Goal: Task Accomplishment & Management: Complete application form

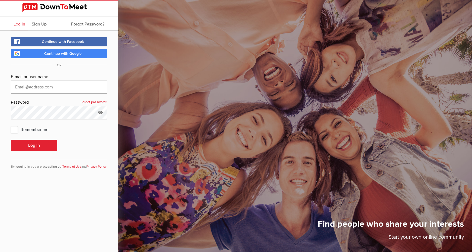
click at [57, 90] on input "text" at bounding box center [59, 87] width 96 height 13
click at [68, 84] on input "text" at bounding box center [59, 87] width 96 height 13
type input "cpdycadvisors@gmail.com"
click at [11, 140] on button "Log In" at bounding box center [34, 145] width 46 height 11
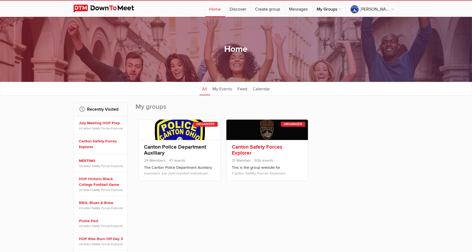
click at [250, 151] on link "Canton Safety Forces Explorer" at bounding box center [257, 150] width 50 height 12
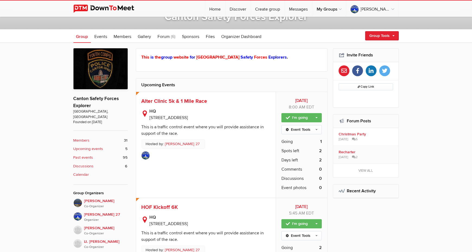
scroll to position [109, 0]
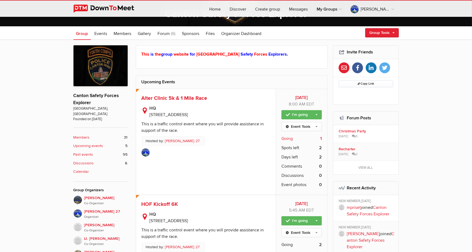
click at [291, 138] on span "Going" at bounding box center [287, 138] width 11 height 7
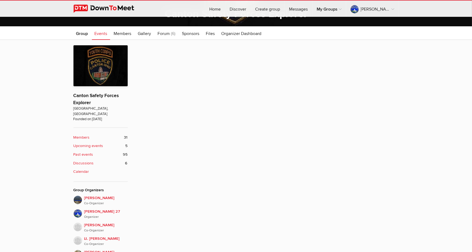
scroll to position [135, 0]
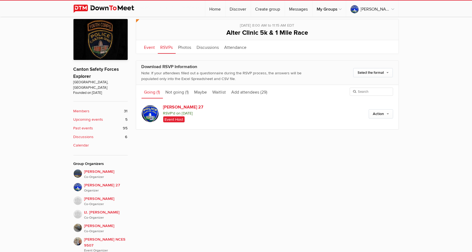
click at [148, 48] on link "Event" at bounding box center [150, 47] width 16 height 14
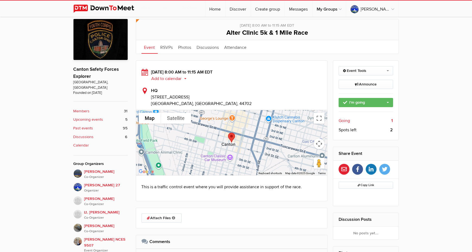
click at [362, 65] on div "Event Tools Edit Event Email RSVPs Add Comment Set as Featured Copy Cancel Dele…" at bounding box center [365, 100] width 65 height 79
click at [362, 71] on link "Event Tools" at bounding box center [366, 70] width 55 height 9
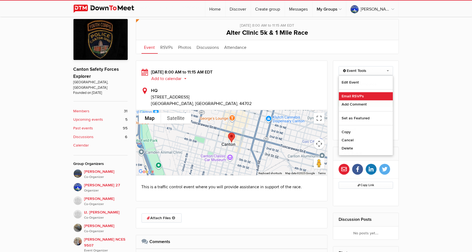
click at [360, 97] on link "Email RSVPs" at bounding box center [366, 96] width 54 height 8
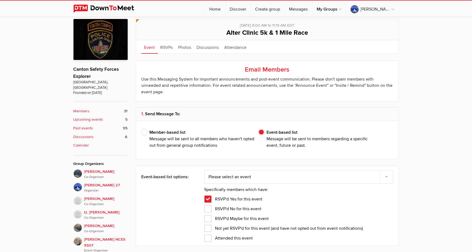
type input "T. Pellegrino 27"
select select "12: Object"
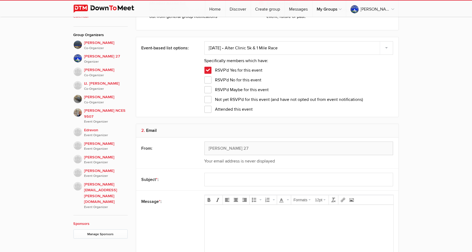
scroll to position [270, 0]
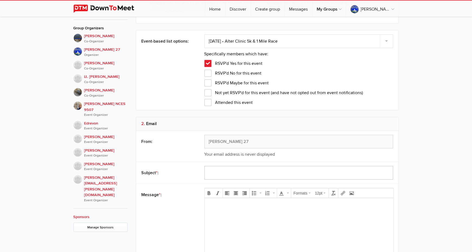
drag, startPoint x: 215, startPoint y: 167, endPoint x: 216, endPoint y: 162, distance: 5.3
click at [215, 167] on input "text" at bounding box center [299, 173] width 189 height 14
type input "8-17 ALTER CLINC EVENT CANCELLED FOR EXPLORERS"
click at [243, 217] on body at bounding box center [299, 214] width 184 height 24
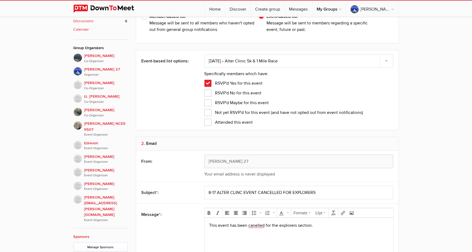
scroll to position [189, 0]
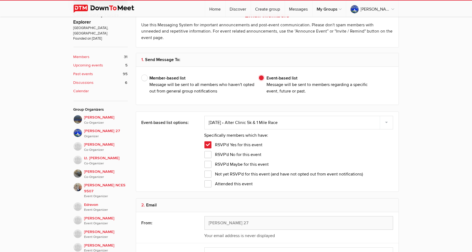
click at [209, 151] on span "RSVP'd No for this event" at bounding box center [233, 154] width 57 height 7
click at [0, 0] on input "RSVP'd No for this event" at bounding box center [0, 0] width 0 height 0
click at [208, 158] on div "RSVP'd Maybe for this event" at bounding box center [299, 163] width 189 height 10
click at [207, 161] on span "RSVP'd Maybe for this event" at bounding box center [237, 164] width 65 height 7
click at [0, 0] on input "RSVP'd Maybe for this event" at bounding box center [0, 0] width 0 height 0
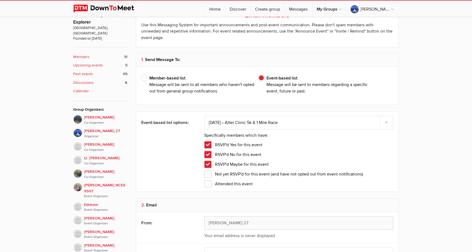
click at [208, 171] on span "Not yet RSVP'd for this event (and have not opted out from event notifications)" at bounding box center [284, 174] width 159 height 7
click at [0, 0] on input "Not yet RSVP'd for this event (and have not opted out from event notifications)" at bounding box center [0, 0] width 0 height 0
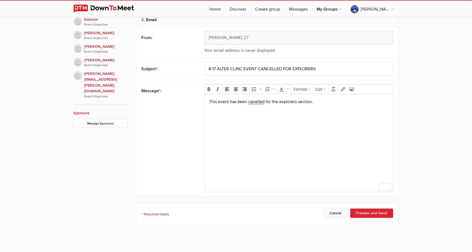
scroll to position [412, 0]
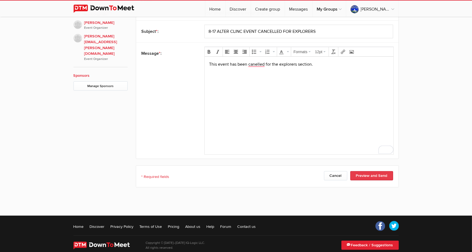
click at [367, 171] on button "Preview and Send" at bounding box center [371, 175] width 43 height 9
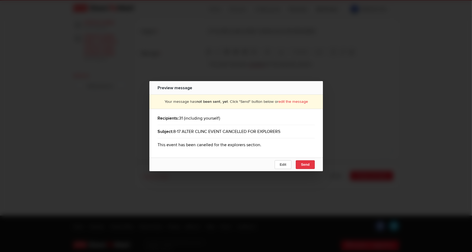
click at [304, 162] on button "Send" at bounding box center [305, 164] width 19 height 9
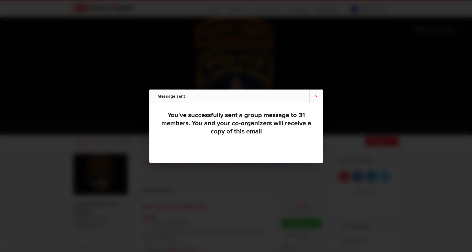
click at [316, 95] on link "×" at bounding box center [317, 96] width 14 height 13
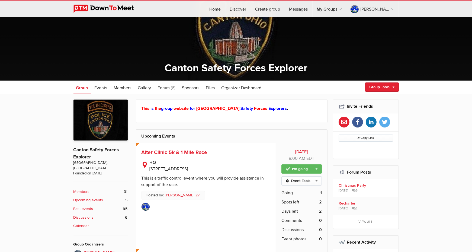
scroll to position [109, 0]
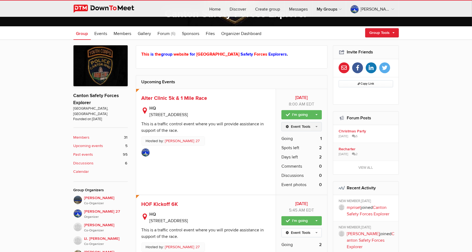
click at [310, 127] on link "Event Tools" at bounding box center [302, 126] width 40 height 9
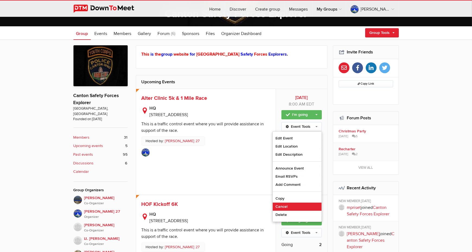
click at [298, 206] on link "Cancel" at bounding box center [297, 207] width 49 height 8
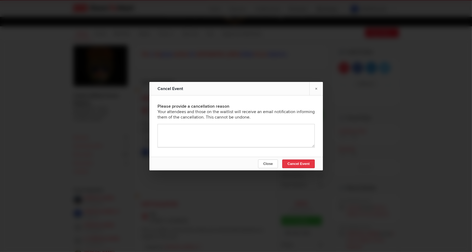
click at [297, 164] on span "Cancel Event" at bounding box center [299, 164] width 22 height 4
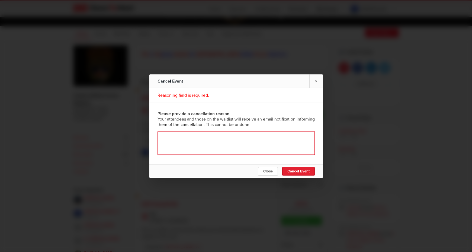
click at [264, 148] on textarea at bounding box center [236, 142] width 157 height 23
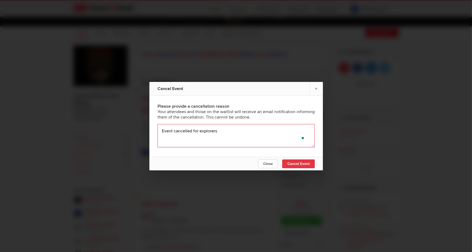
type textarea "Event cancelled for explorers"
click at [300, 159] on button "Cancel Event" at bounding box center [298, 163] width 33 height 9
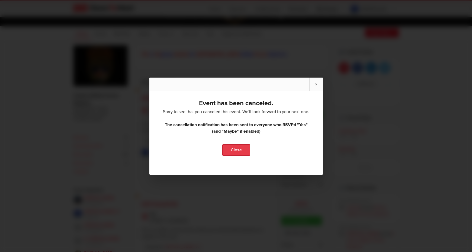
click at [238, 151] on link "Close" at bounding box center [236, 149] width 28 height 11
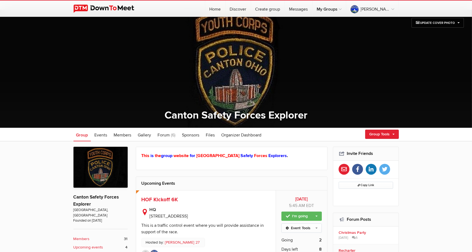
scroll to position [0, 0]
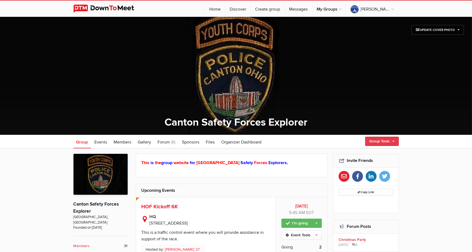
click at [388, 139] on link "Group Tools" at bounding box center [382, 141] width 34 height 9
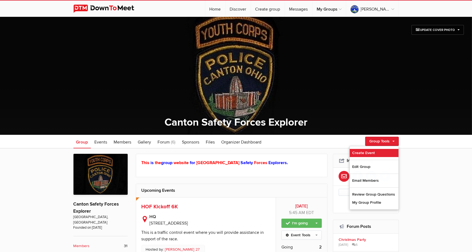
click at [366, 152] on link "Create Event" at bounding box center [374, 153] width 49 height 8
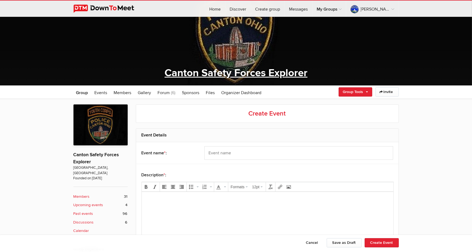
scroll to position [81, 0]
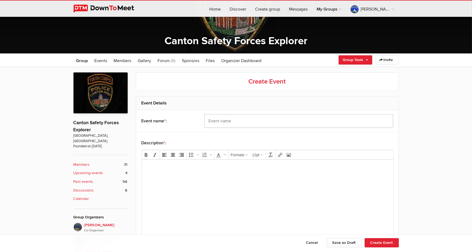
click at [237, 122] on input "text" at bounding box center [299, 121] width 189 height 14
type input "CPR Cert Meeting"
click at [234, 174] on body at bounding box center [267, 176] width 247 height 24
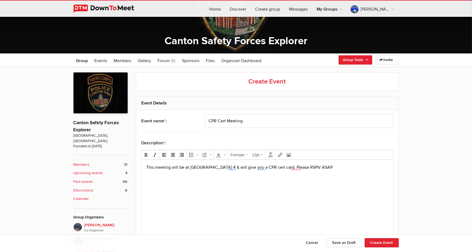
scroll to position [244, 0]
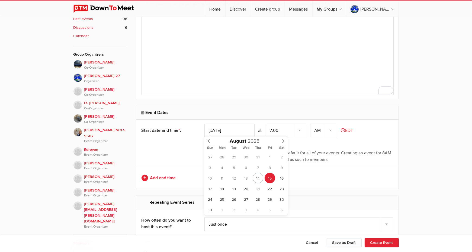
click at [223, 131] on input "Aug 15, 2025" at bounding box center [230, 131] width 50 height 14
type input "Aug 26, 2025"
click at [276, 131] on select "7:00 7:15 7:30 7:45 8:00 8:15 8:30 8:45 9:00 9:15 9:30 9:45 10:00 10:15 10:30 1…" at bounding box center [286, 131] width 41 height 14
select select "6:30:00"
click at [266, 124] on select "7:00 7:15 7:30 7:45 8:00 8:15 8:30 8:45 9:00 9:15 9:30 9:45 10:00 10:15 10:30 1…" at bounding box center [286, 131] width 41 height 14
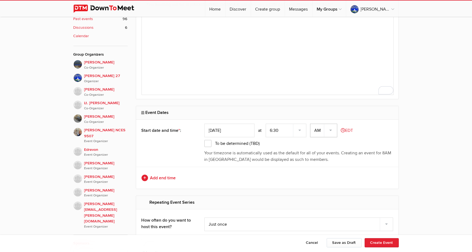
click at [335, 135] on select "AM PM" at bounding box center [323, 131] width 27 height 14
select select "PM"
click at [311, 124] on select "AM PM" at bounding box center [323, 131] width 27 height 14
click at [164, 179] on link "Add end time" at bounding box center [268, 178] width 252 height 7
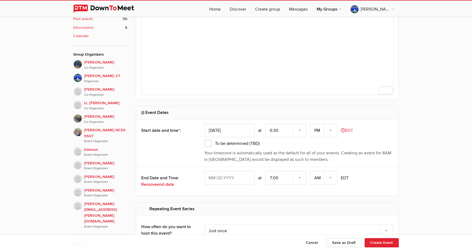
click at [224, 176] on input "text" at bounding box center [230, 178] width 50 height 14
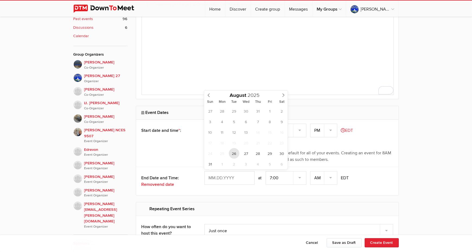
type input "Aug 26, 2025"
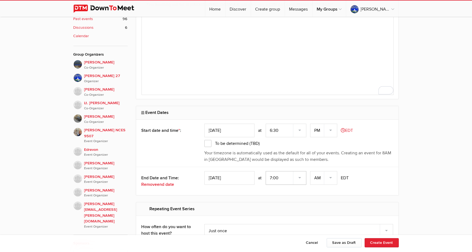
click at [279, 173] on select "7:00 7:15 7:30 7:45 8:00 8:15 8:30 8:45 9:00 9:15 9:30 9:45 10:00 10:15 10:30 1…" at bounding box center [286, 178] width 41 height 14
select select "8:30:00"
click at [266, 171] on select "7:00 7:15 7:30 7:45 8:00 8:15 8:30 8:45 9:00 9:15 9:30 9:45 10:00 10:15 10:30 1…" at bounding box center [286, 178] width 41 height 14
click at [329, 174] on select "AM PM" at bounding box center [323, 178] width 27 height 14
select select "PM"
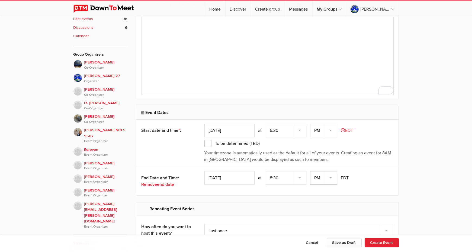
click at [311, 171] on select "AM PM" at bounding box center [323, 178] width 27 height 14
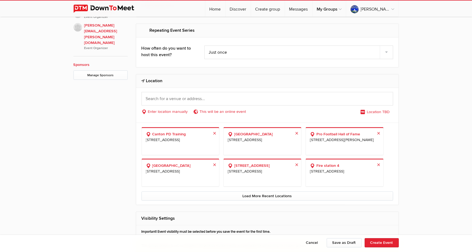
scroll to position [434, 0]
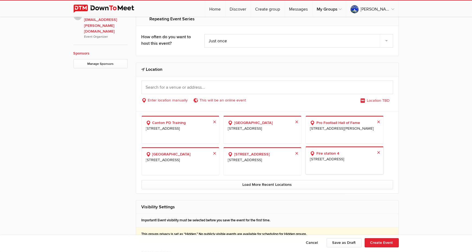
click at [336, 160] on span "2502 cleveland ave Northwest, Canton, OH, 44709" at bounding box center [344, 159] width 69 height 6
select select "United States"
select select "OH"
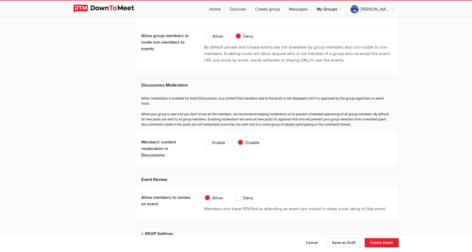
scroll to position [1077, 0]
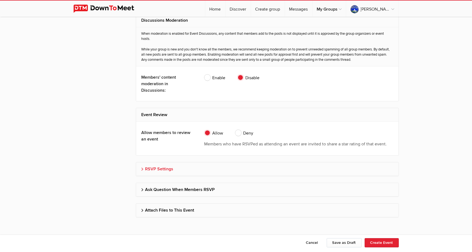
click at [159, 169] on h2 "RSVP Settings" at bounding box center [268, 168] width 252 height 13
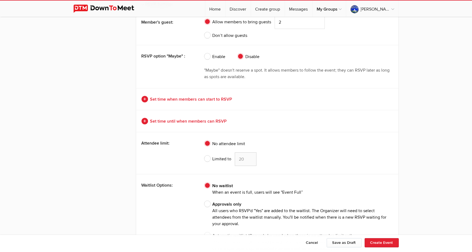
scroll to position [1334, 0]
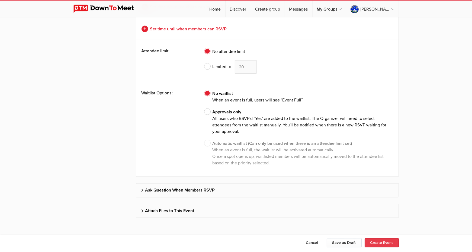
click at [378, 243] on button "Create Event" at bounding box center [382, 242] width 34 height 9
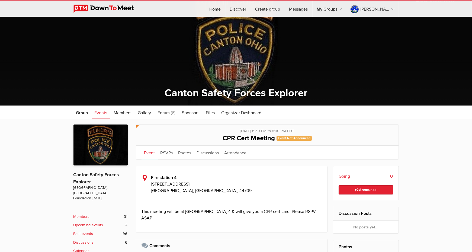
scroll to position [81, 0]
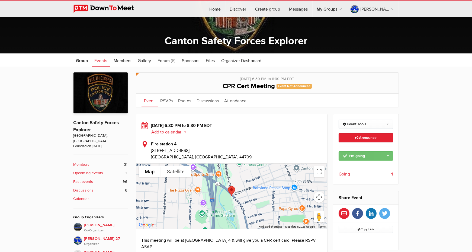
click at [362, 155] on link "I'm going" at bounding box center [366, 155] width 55 height 9
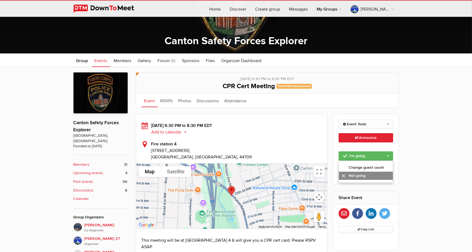
click at [362, 176] on link "Not going" at bounding box center [366, 176] width 54 height 8
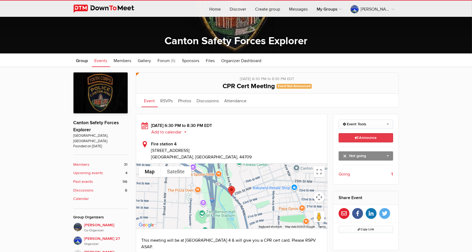
click at [354, 137] on link "Announce This announcement goes out to all group members. Additionally, three e…" at bounding box center [366, 137] width 55 height 9
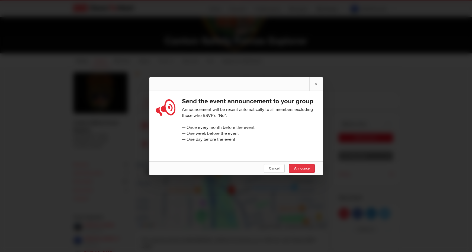
click at [301, 171] on span "Announce" at bounding box center [301, 168] width 15 height 4
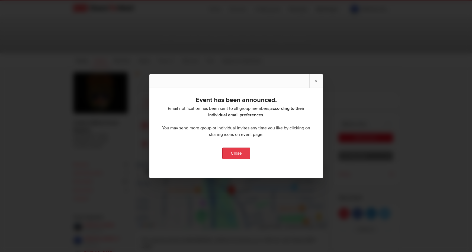
click at [238, 151] on link "Close" at bounding box center [236, 153] width 28 height 11
